Goal: Task Accomplishment & Management: Manage account settings

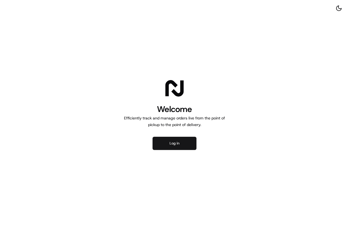
click at [168, 141] on button "Log in" at bounding box center [175, 142] width 44 height 13
